Goal: Information Seeking & Learning: Check status

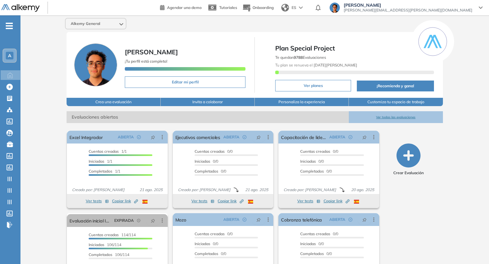
click at [118, 27] on div "Alkemy General" at bounding box center [96, 24] width 60 height 10
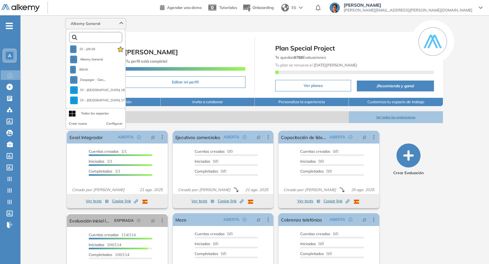
click at [107, 37] on input "text" at bounding box center [97, 37] width 40 height 5
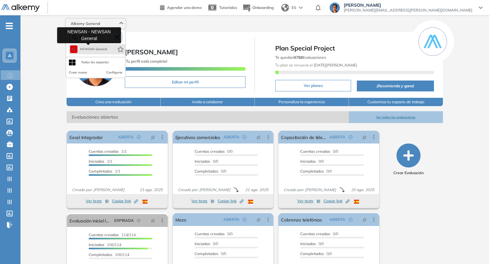
type input "****"
click at [90, 48] on span "NEWSAN General" at bounding box center [93, 49] width 27 height 5
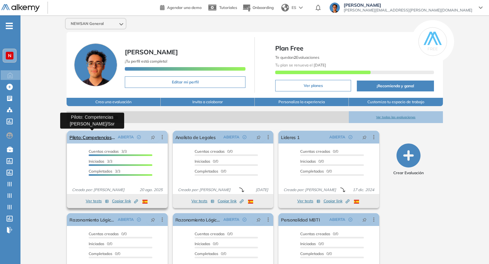
click at [105, 136] on link "Piloto: Competencias [PERSON_NAME]/Ssr" at bounding box center [91, 137] width 45 height 13
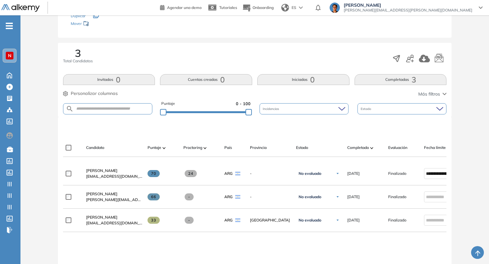
scroll to position [79, 0]
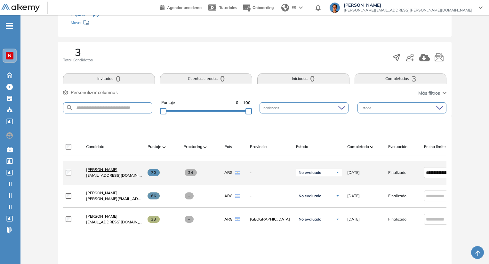
click at [115, 173] on link "[PERSON_NAME]" at bounding box center [114, 170] width 56 height 6
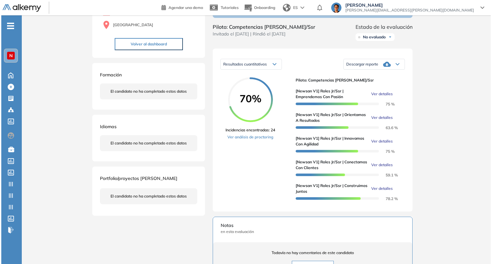
scroll to position [66, 0]
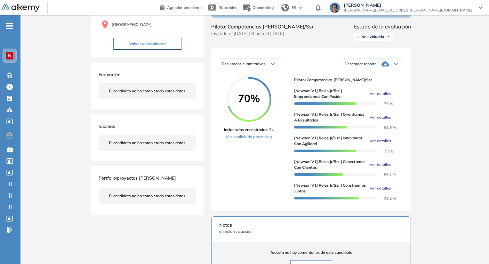
click at [386, 97] on span "Ver detalles" at bounding box center [380, 94] width 21 height 6
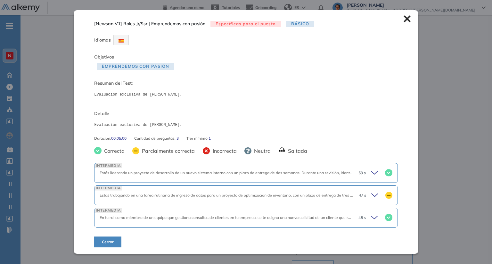
click at [371, 193] on icon at bounding box center [375, 195] width 9 height 9
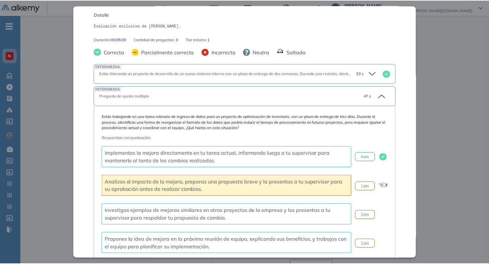
scroll to position [95, 0]
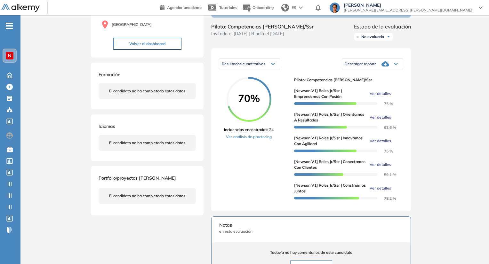
click at [440, 192] on div "Inicio Alkymetrics Evaluaciones Dashboard Candidato [Newsan V1] Roles Jr/Ssr | …" at bounding box center [254, 180] width 469 height 463
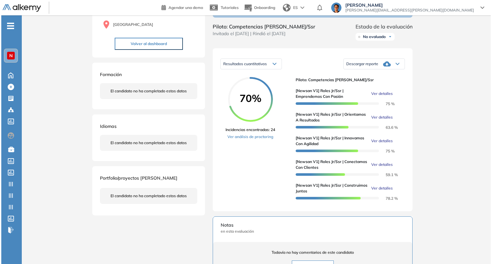
scroll to position [36, 0]
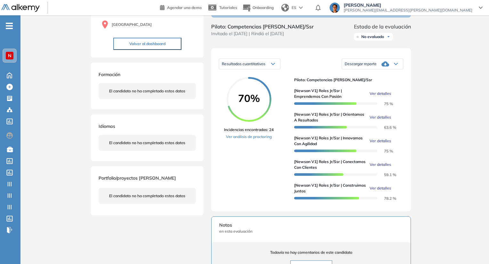
click at [375, 120] on span "Ver detalles" at bounding box center [380, 118] width 21 height 6
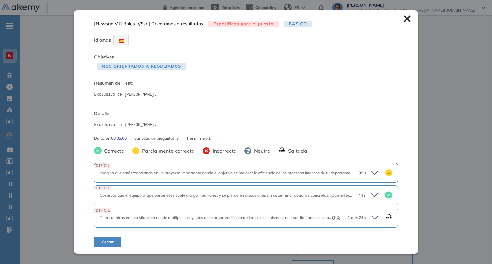
scroll to position [0, 0]
click at [371, 218] on icon at bounding box center [374, 217] width 6 height 3
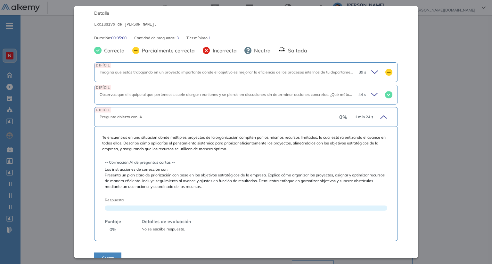
scroll to position [108, 0]
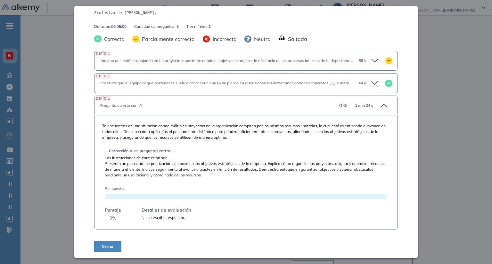
click at [380, 105] on icon at bounding box center [382, 105] width 9 height 9
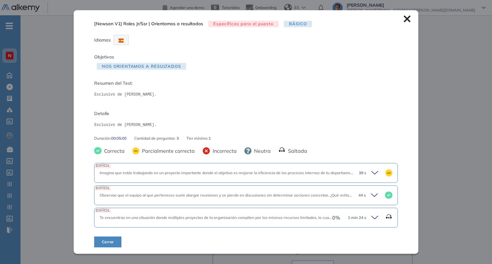
scroll to position [0, 0]
click at [429, 178] on div "Inicio Alkymetrics Evaluaciones Dashboard Candidato [Newsan V1] Roles Jr/Ssr | …" at bounding box center [254, 180] width 469 height 463
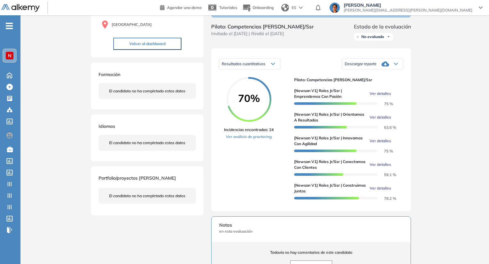
click at [379, 144] on span "Ver detalles" at bounding box center [380, 141] width 21 height 6
click at [441, 199] on div "Inicio Alkymetrics Evaluaciones Dashboard Candidato [Newsan V1] Roles Jr/Ssr | …" at bounding box center [254, 180] width 469 height 463
click at [378, 168] on span "Ver detalles" at bounding box center [380, 165] width 21 height 6
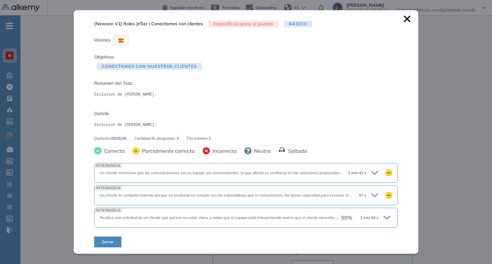
click at [383, 213] on icon at bounding box center [387, 217] width 9 height 9
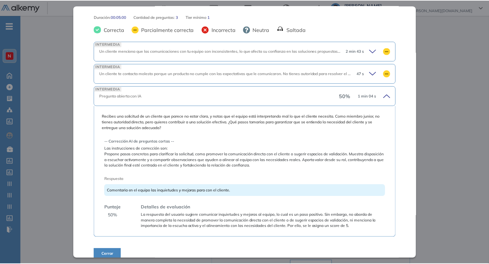
scroll to position [116, 0]
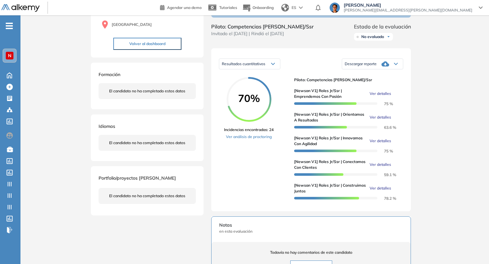
click at [435, 193] on div "Inicio Alkymetrics Evaluaciones Dashboard Candidato [Newsan V1] Roles Jr/Ssr | …" at bounding box center [254, 180] width 469 height 463
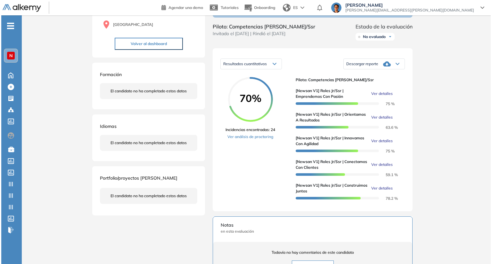
scroll to position [12, 0]
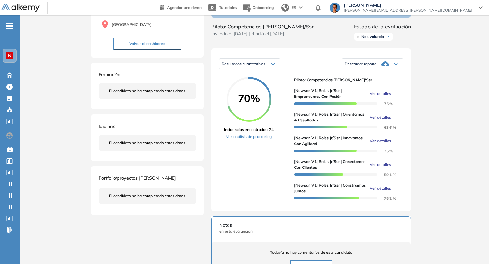
click at [384, 168] on span "Ver detalles" at bounding box center [380, 165] width 21 height 6
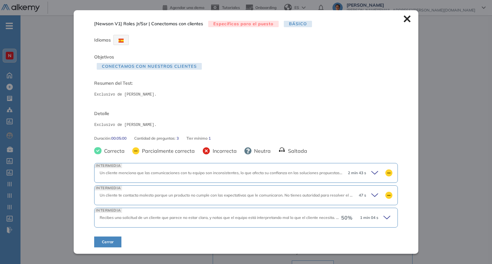
scroll to position [0, 0]
click at [370, 220] on span "1 min 04 s" at bounding box center [369, 218] width 18 height 6
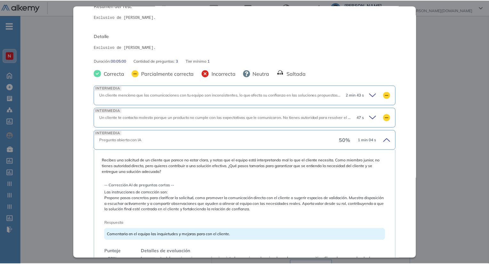
scroll to position [74, 0]
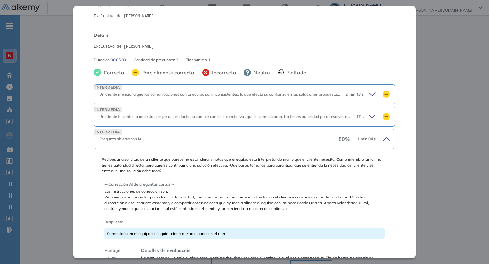
click at [446, 209] on div "Inicio Alkymetrics Evaluaciones Dashboard Candidato [Newsan V1] Roles Jr/Ssr | …" at bounding box center [254, 180] width 469 height 463
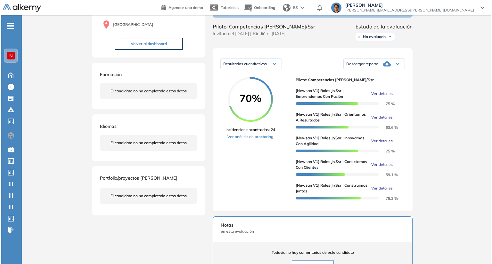
scroll to position [12, 0]
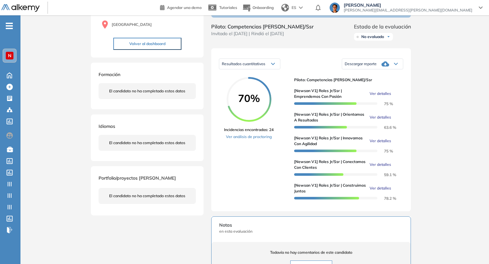
click at [387, 191] on span "Ver detalles" at bounding box center [380, 189] width 21 height 6
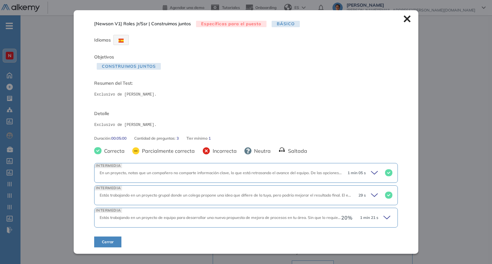
scroll to position [0, 0]
click at [343, 220] on span "20 %" at bounding box center [346, 218] width 11 height 8
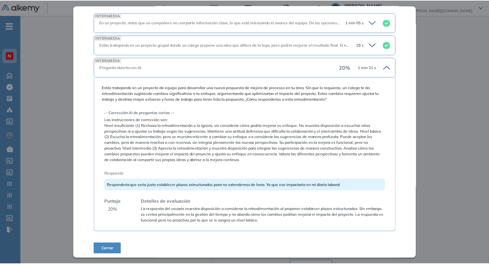
scroll to position [146, 0]
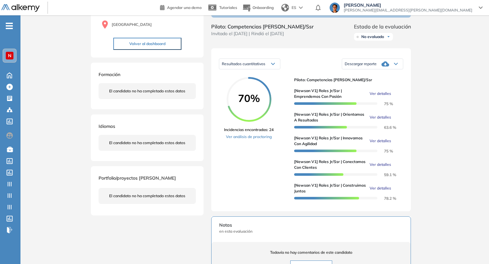
click at [429, 183] on div "Inicio Alkymetrics Evaluaciones Dashboard Candidato [Newsan V1] Roles Jr/Ssr | …" at bounding box center [254, 180] width 469 height 463
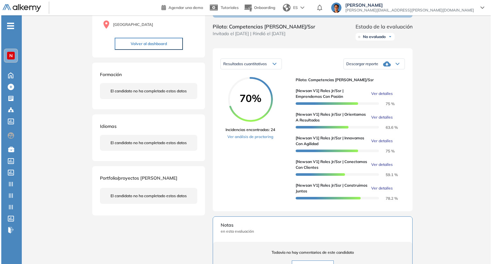
scroll to position [35, 0]
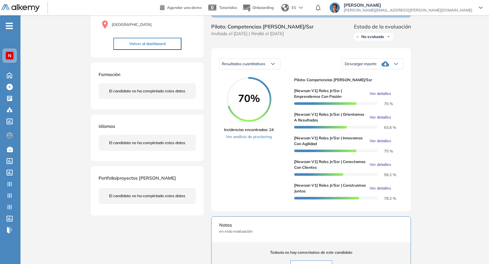
click at [384, 168] on span "Ver detalles" at bounding box center [380, 165] width 21 height 6
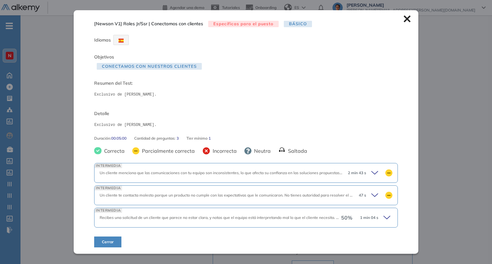
scroll to position [0, 0]
click at [380, 214] on div "50 % 1 min 04 s" at bounding box center [366, 217] width 51 height 9
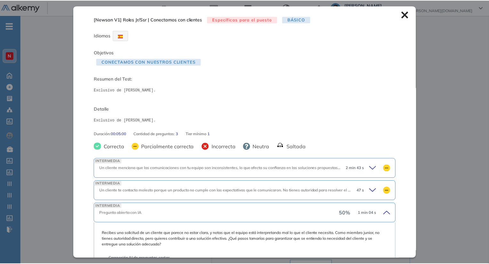
scroll to position [125, 0]
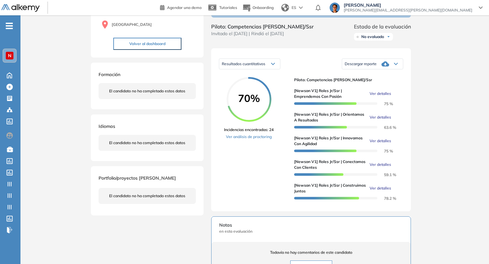
click at [446, 194] on div "Inicio Alkymetrics Evaluaciones Dashboard Candidato [Newsan V1] Roles Jr/Ssr | …" at bounding box center [254, 180] width 469 height 463
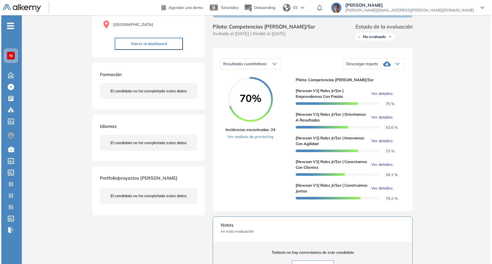
scroll to position [12, 0]
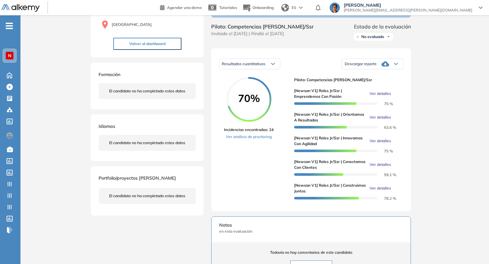
click at [380, 120] on span "Ver detalles" at bounding box center [380, 118] width 21 height 6
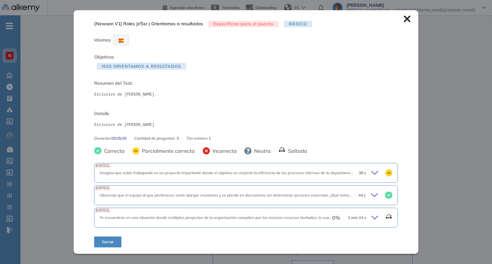
scroll to position [0, 0]
click at [371, 215] on icon at bounding box center [375, 217] width 9 height 9
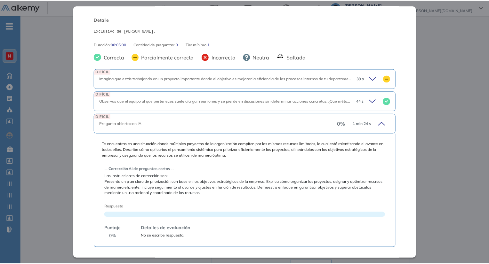
scroll to position [90, 0]
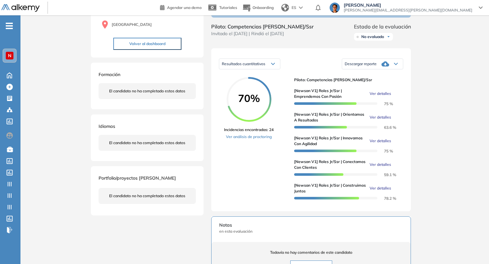
click at [438, 219] on div "Inicio Alkymetrics Evaluaciones Dashboard Candidato [Newsan V1] Roles Jr/Ssr | …" at bounding box center [254, 180] width 469 height 463
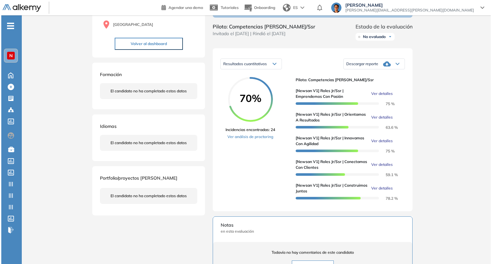
scroll to position [0, 0]
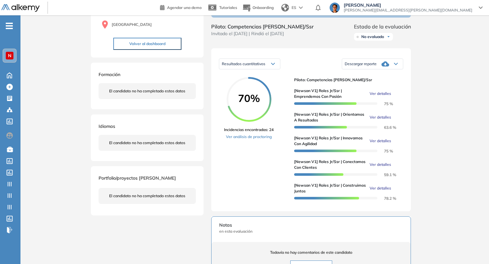
click at [380, 191] on span "Ver detalles" at bounding box center [380, 189] width 21 height 6
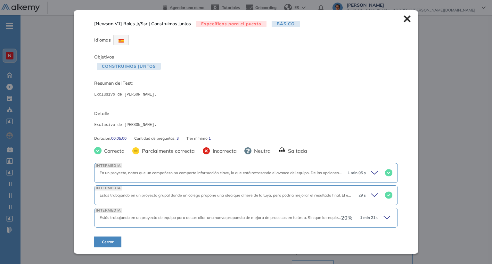
click at [374, 218] on span "1 min 21 s" at bounding box center [369, 218] width 18 height 6
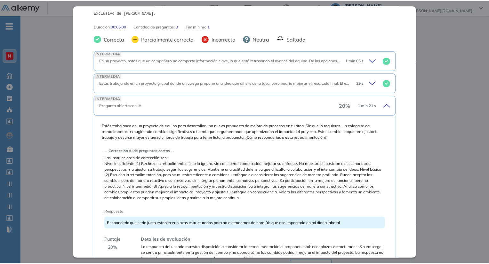
scroll to position [148, 0]
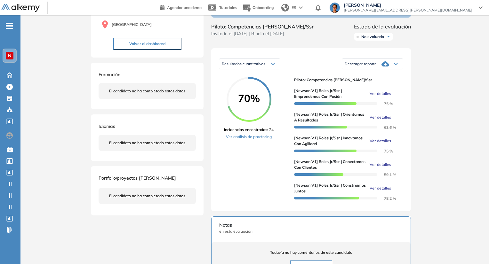
click at [439, 145] on div "Inicio Alkymetrics Evaluaciones Dashboard Candidato [Newsan V1] Roles Jr/Ssr | …" at bounding box center [254, 180] width 469 height 463
click at [252, 140] on link "Ver análisis de proctoring" at bounding box center [249, 137] width 50 height 6
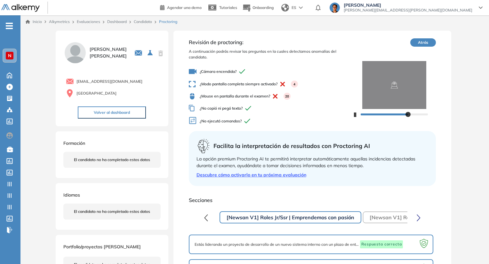
scroll to position [49, 0]
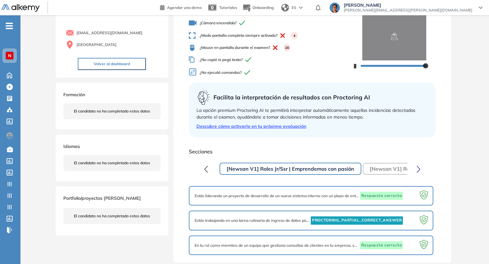
click at [387, 170] on button "[Newsan V1] Roles Jr/Ssr | Orientamos a resultados" at bounding box center [432, 169] width 139 height 12
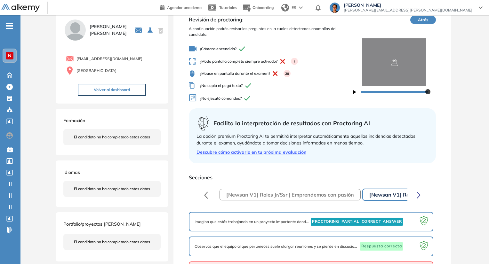
scroll to position [50, 0]
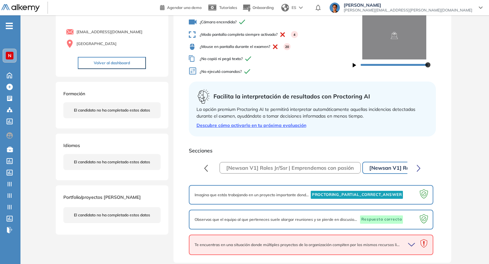
click at [412, 245] on icon "button" at bounding box center [411, 245] width 6 height 3
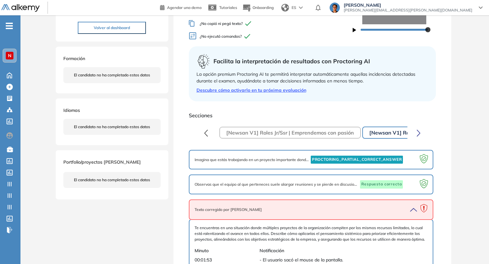
scroll to position [84, 0]
click at [415, 131] on button "button" at bounding box center [419, 133] width 12 height 13
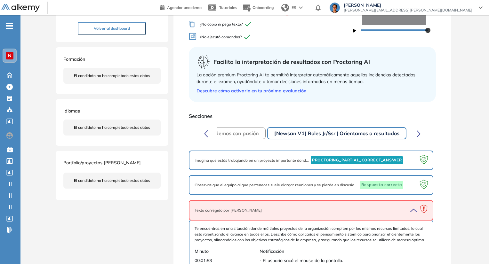
click at [416, 132] on button "button" at bounding box center [419, 133] width 12 height 13
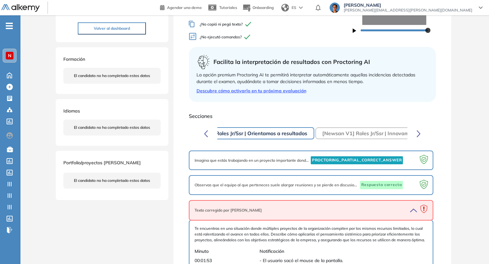
scroll to position [0, 190]
click at [385, 138] on button "[Newsan V1] Roles Jr/Ssr | Innovamos con agilidad" at bounding box center [380, 134] width 137 height 12
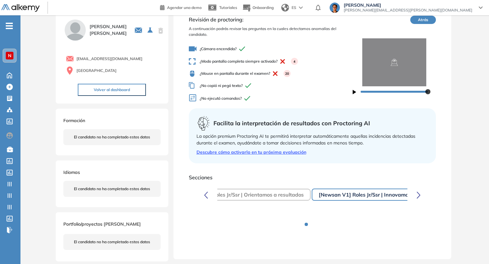
scroll to position [49, 0]
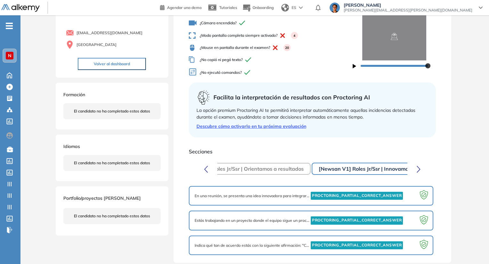
click at [287, 171] on button "[Newsan V1] Roles Jr/Ssr | Orientamos a resultados" at bounding box center [241, 169] width 139 height 12
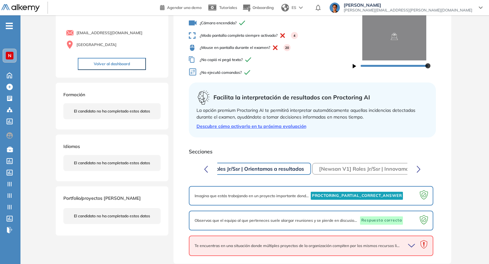
click at [411, 245] on icon "button" at bounding box center [412, 246] width 9 height 9
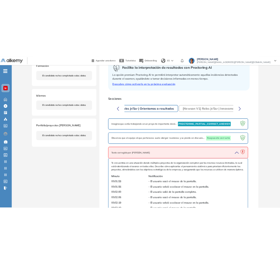
scroll to position [176, 0]
